Goal: Transaction & Acquisition: Book appointment/travel/reservation

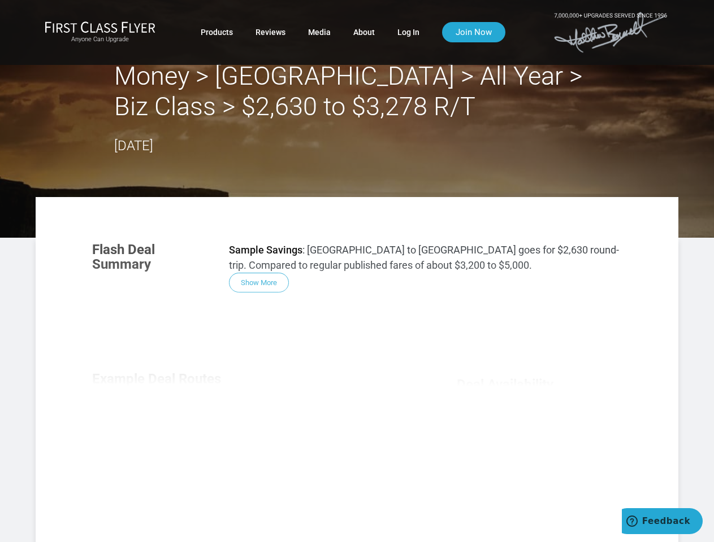
click at [357, 271] on div "Flash Deal Summary Sample Savings : [GEOGRAPHIC_DATA] to [GEOGRAPHIC_DATA] goes…" at bounding box center [357, 390] width 552 height 319
click at [357, 370] on div "Flash Deal Summary Sample Savings : [GEOGRAPHIC_DATA] to [GEOGRAPHIC_DATA] goes…" at bounding box center [357, 390] width 552 height 319
click at [259, 283] on div "Flash Deal Summary Sample Savings : [GEOGRAPHIC_DATA] to [GEOGRAPHIC_DATA] goes…" at bounding box center [357, 390] width 552 height 319
click at [160, 427] on div "Flash Deal Summary Sample Savings : [GEOGRAPHIC_DATA] to [GEOGRAPHIC_DATA] goes…" at bounding box center [357, 390] width 552 height 319
click at [253, 427] on div "Flash Deal Summary Sample Savings : [GEOGRAPHIC_DATA] to [GEOGRAPHIC_DATA] goes…" at bounding box center [357, 390] width 552 height 319
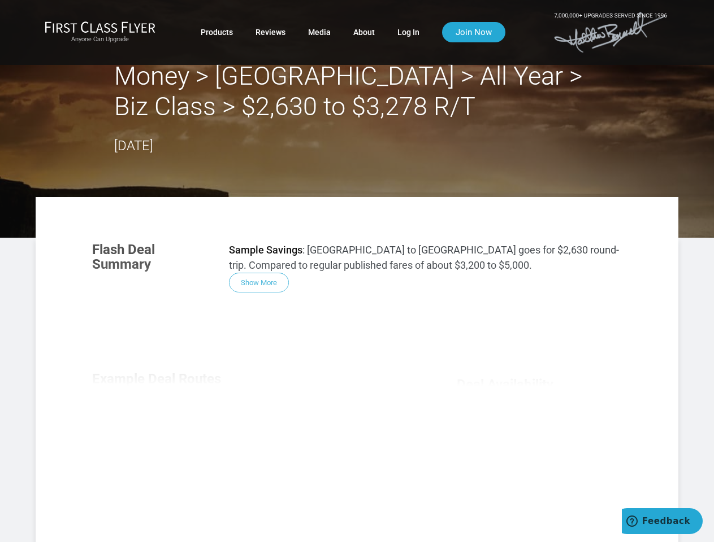
click at [346, 427] on div "Flash Deal Summary Sample Savings : [GEOGRAPHIC_DATA] to [GEOGRAPHIC_DATA] goes…" at bounding box center [357, 390] width 552 height 319
click at [253, 501] on div "Flash Deal Summary Sample Savings : [GEOGRAPHIC_DATA] to [GEOGRAPHIC_DATA] goes…" at bounding box center [357, 390] width 552 height 319
click at [539, 487] on div "Flash Deal Summary Sample Savings : [GEOGRAPHIC_DATA] to [GEOGRAPHIC_DATA] goes…" at bounding box center [357, 390] width 552 height 319
click at [662, 522] on span "Feedback" at bounding box center [666, 521] width 48 height 10
